Goal: Task Accomplishment & Management: Complete application form

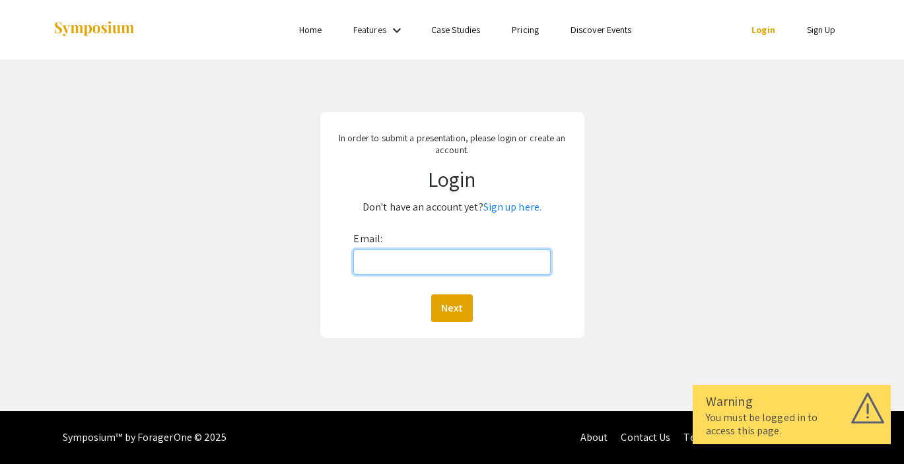
click at [384, 253] on input "Email:" at bounding box center [451, 262] width 197 height 25
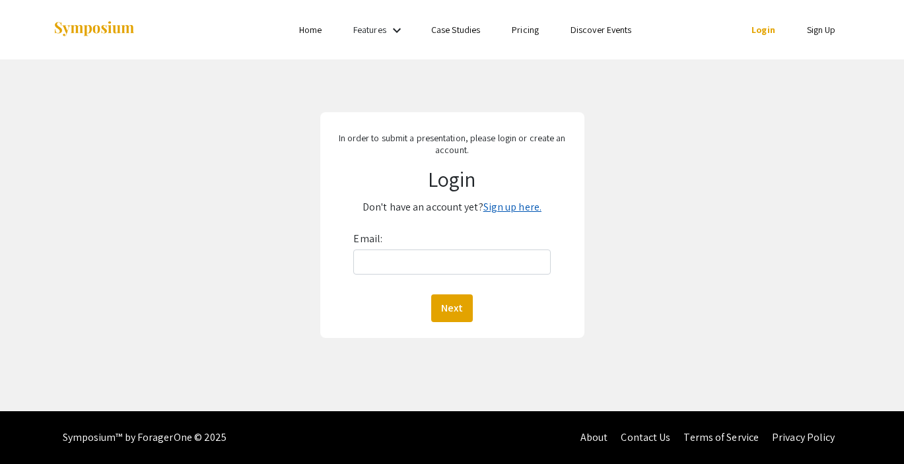
click at [504, 209] on link "Sign up here." at bounding box center [512, 207] width 58 height 14
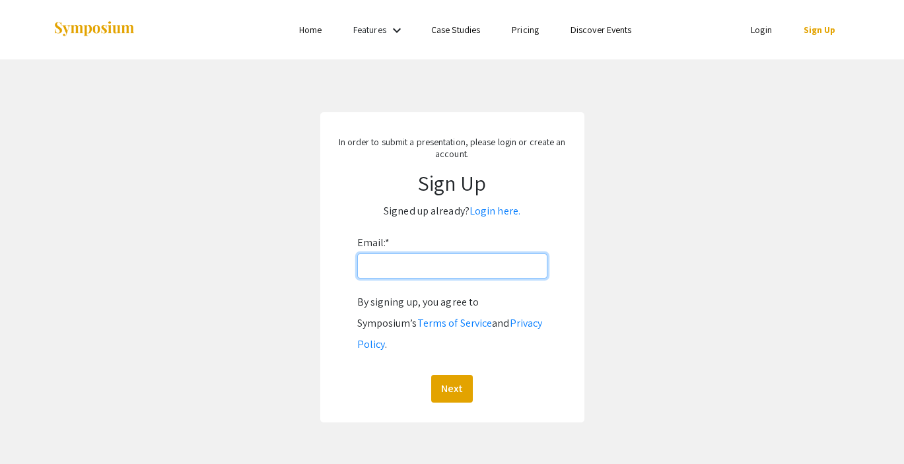
click at [439, 272] on input "Email: *" at bounding box center [452, 265] width 190 height 25
type input "[EMAIL_ADDRESS][DOMAIN_NAME]"
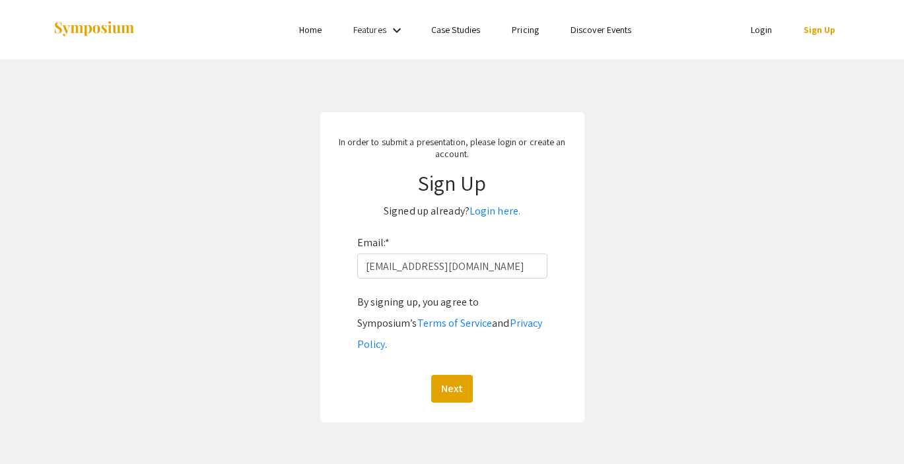
click at [384, 375] on div "Next" at bounding box center [452, 389] width 190 height 28
click at [442, 375] on button "Next" at bounding box center [452, 389] width 42 height 28
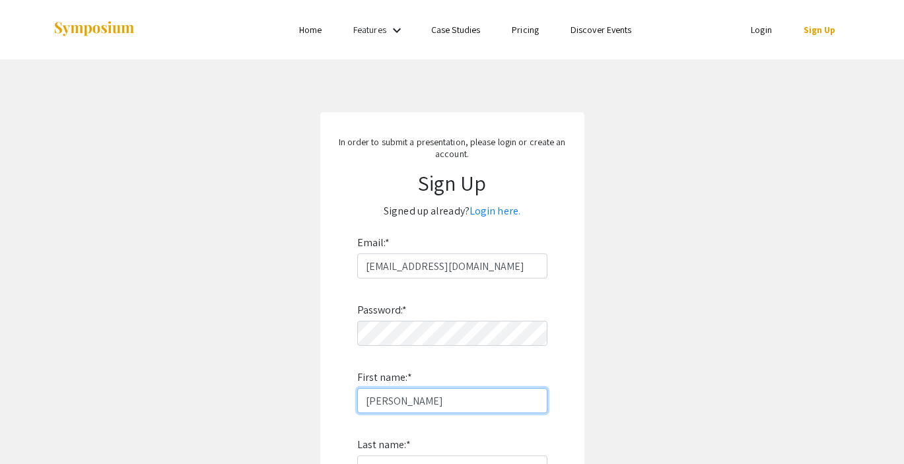
type input "Lindsay"
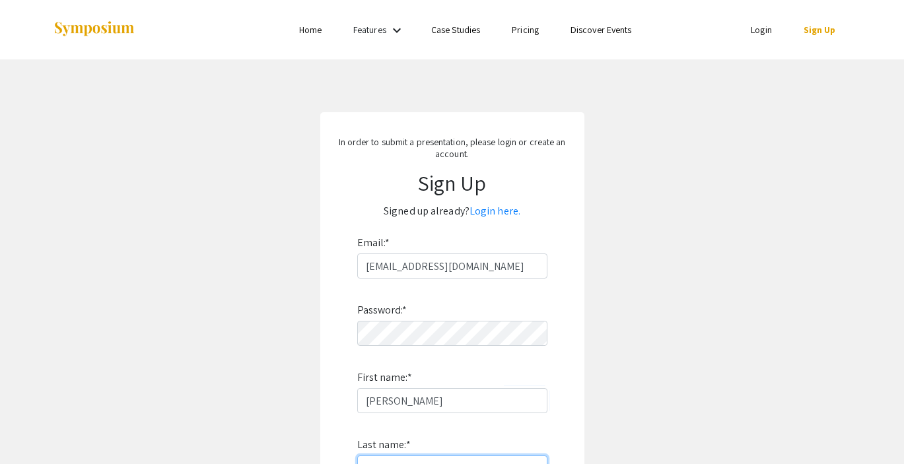
scroll to position [17, 0]
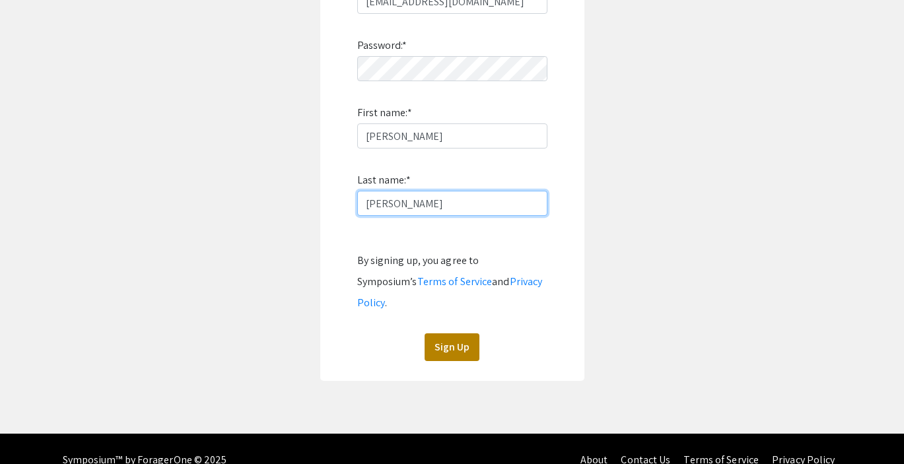
type input "Wilson"
click at [455, 333] on button "Sign Up" at bounding box center [451, 347] width 55 height 28
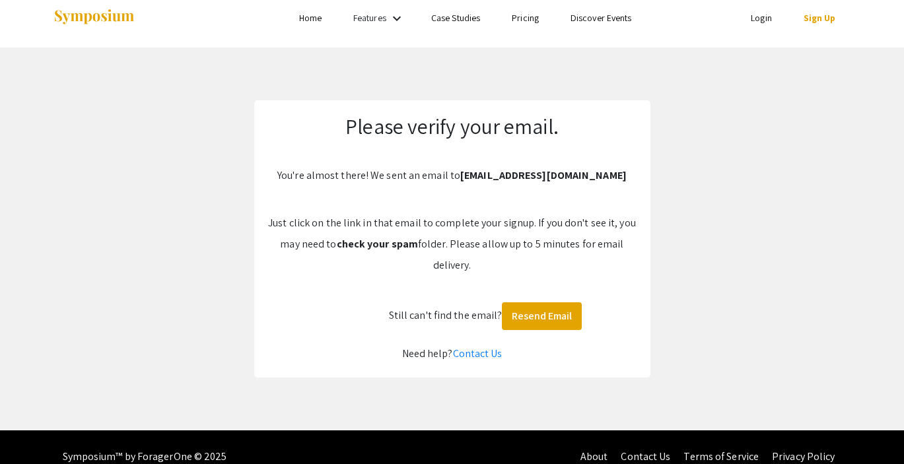
scroll to position [3, 0]
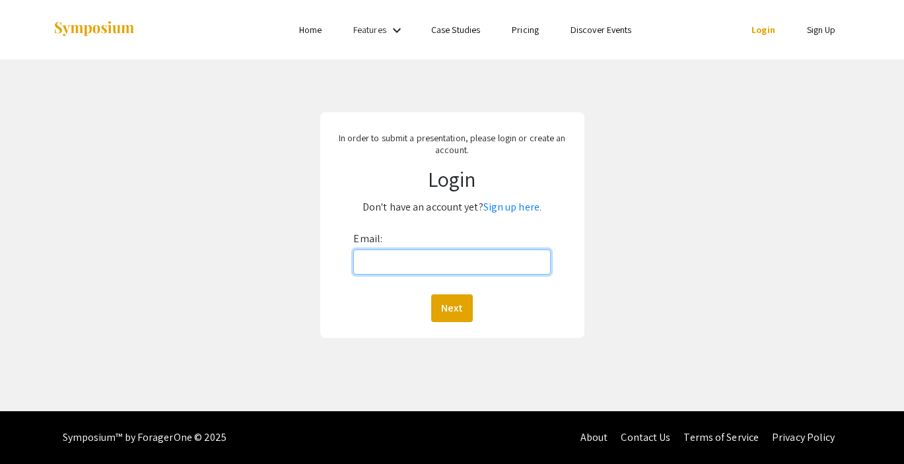
click at [390, 268] on input "Email:" at bounding box center [451, 262] width 197 height 25
type input "[EMAIL_ADDRESS][DOMAIN_NAME]"
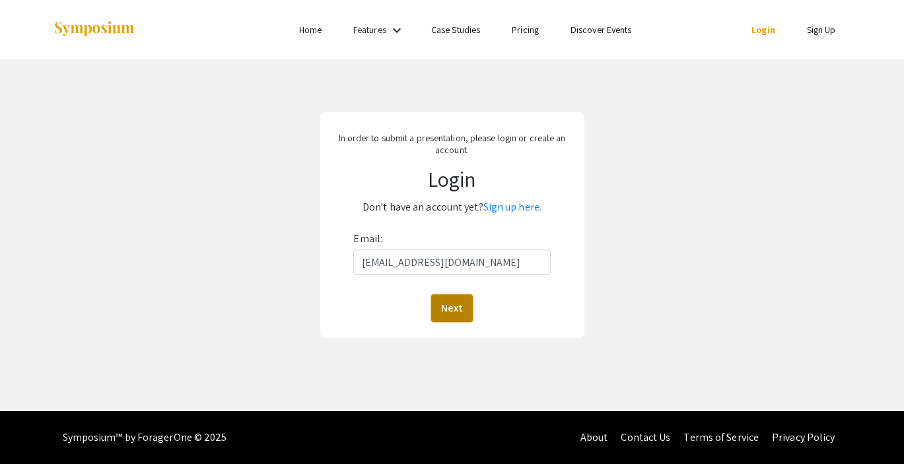
click at [465, 309] on button "Next" at bounding box center [452, 308] width 42 height 28
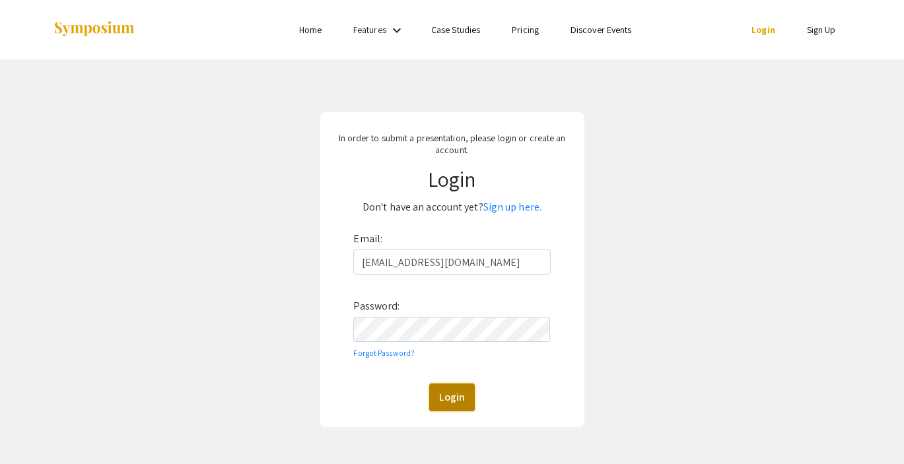
click at [452, 387] on button "Login" at bounding box center [452, 398] width 46 height 28
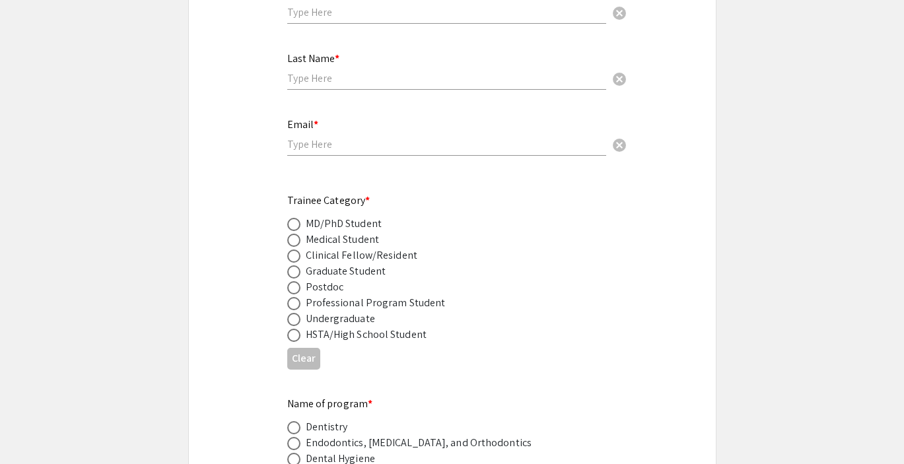
scroll to position [462, 0]
